Goal: Navigation & Orientation: Go to known website

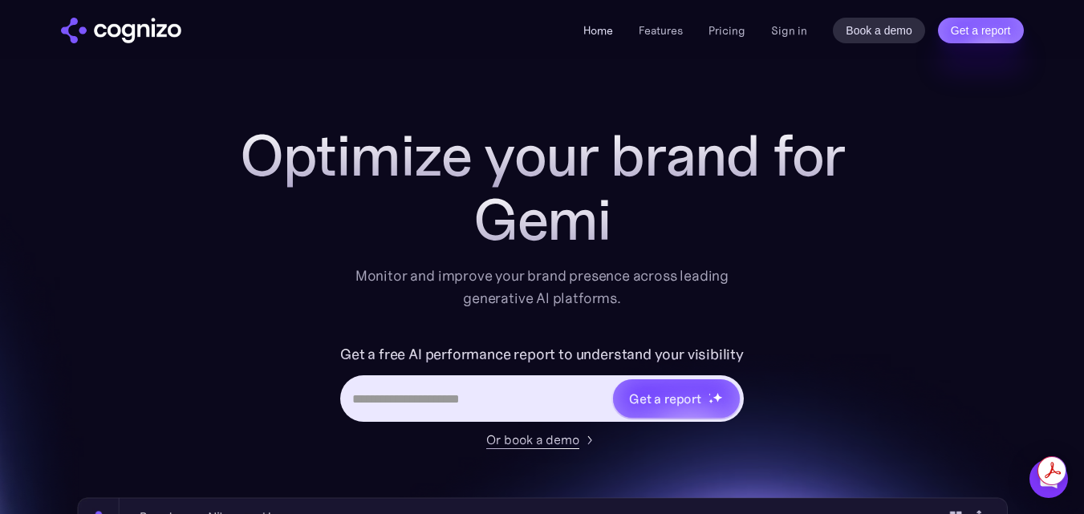
click at [603, 33] on link "Home" at bounding box center [598, 30] width 30 height 14
click at [613, 33] on link "Home" at bounding box center [598, 30] width 30 height 14
